Goal: Information Seeking & Learning: Learn about a topic

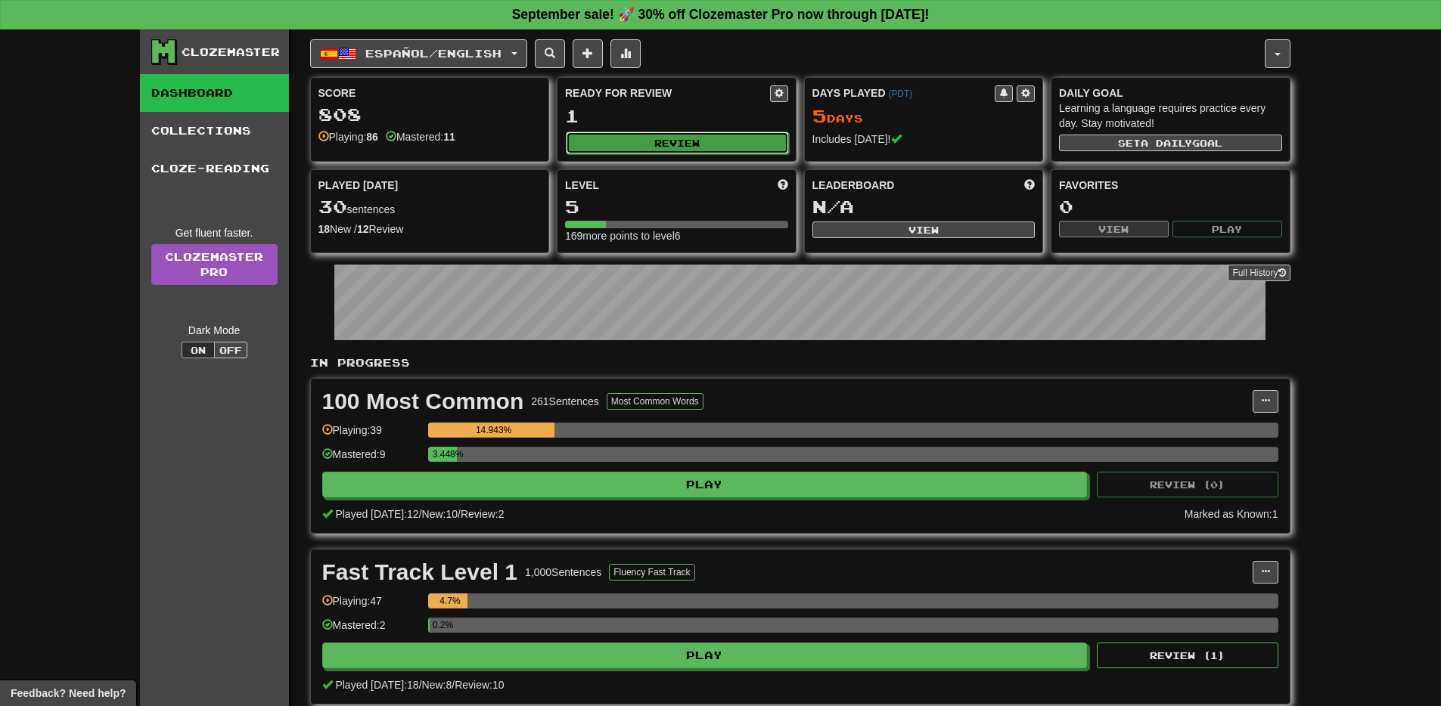
click at [665, 147] on button "Review" at bounding box center [677, 143] width 223 height 23
select select "**"
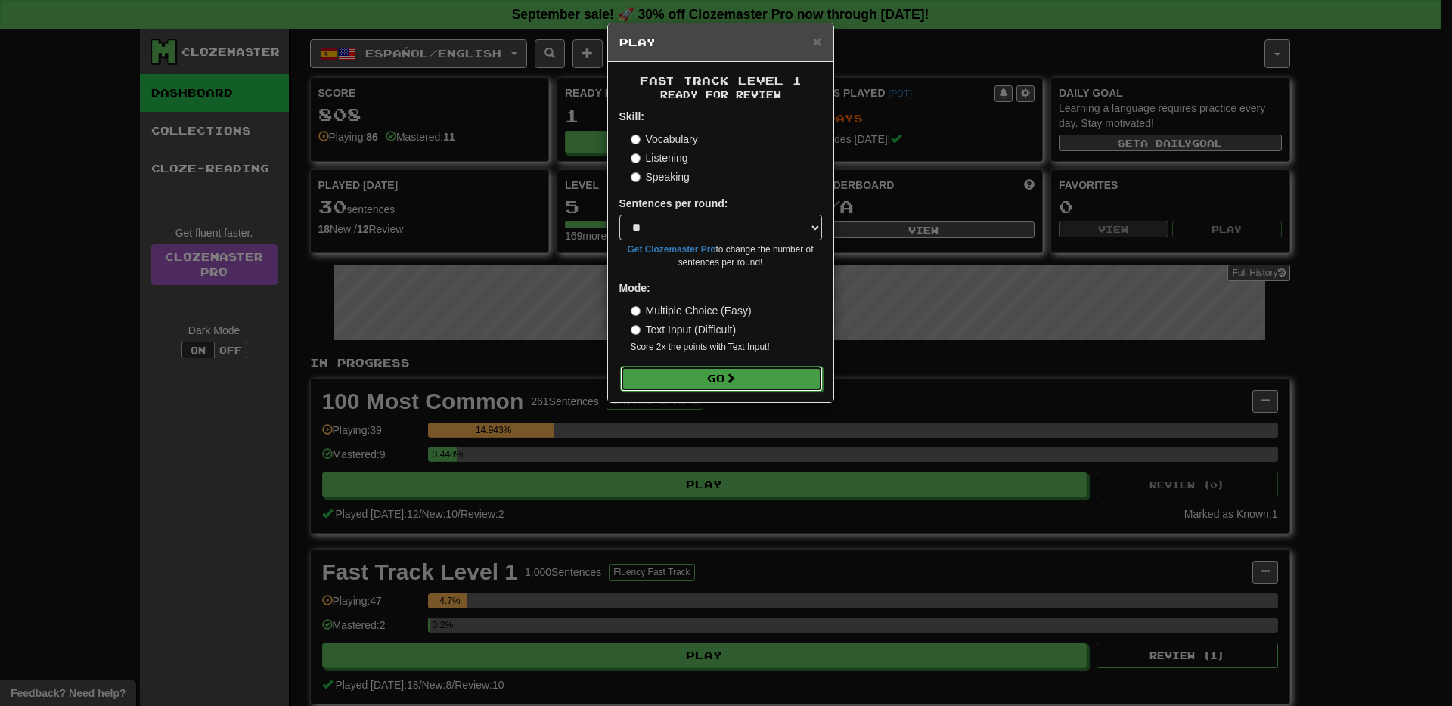
click at [709, 372] on button "Go" at bounding box center [721, 379] width 203 height 26
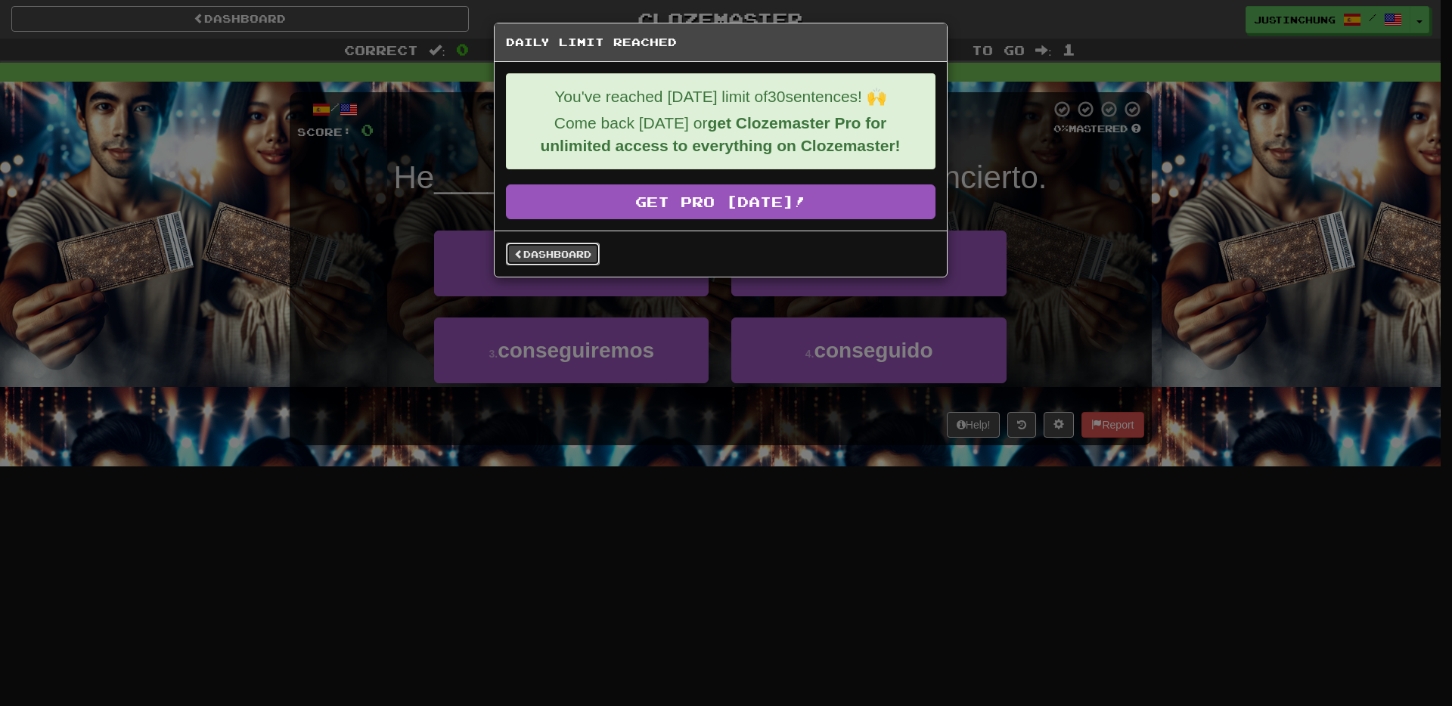
click at [564, 259] on link "Dashboard" at bounding box center [553, 254] width 94 height 23
